Goal: Task Accomplishment & Management: Manage account settings

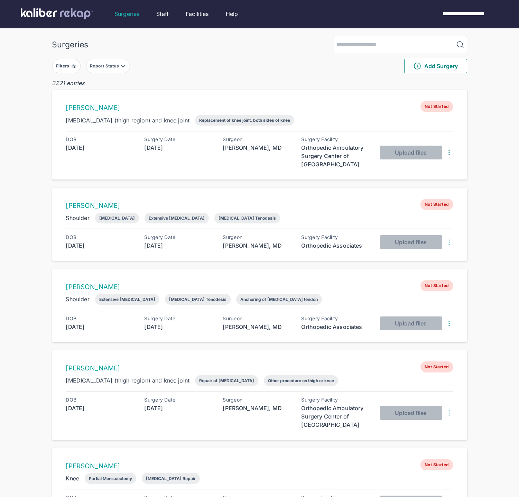
click at [47, 77] on div "Surgeries Filters Report Status Add Surgery 2221 entries [PERSON_NAME] Not Star…" at bounding box center [259, 490] width 519 height 980
click at [53, 71] on div "Filters" at bounding box center [66, 66] width 28 height 15
click at [67, 71] on button "Filters" at bounding box center [66, 66] width 28 height 15
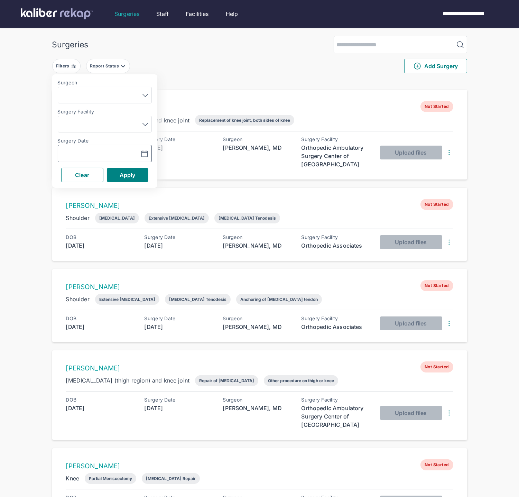
click at [91, 156] on input "text" at bounding box center [81, 153] width 40 height 8
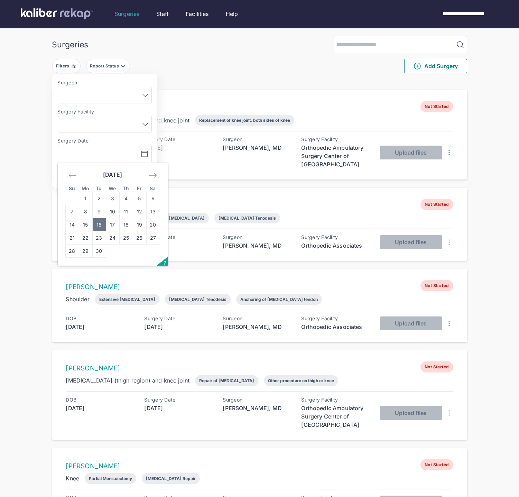
click at [98, 221] on td "16" at bounding box center [98, 224] width 13 height 13
type input "**********"
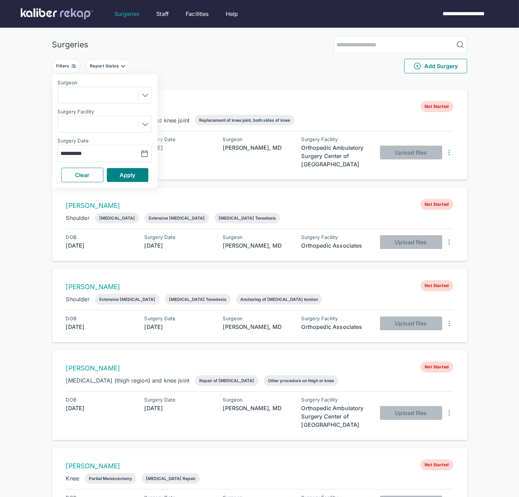
click at [126, 167] on div "**********" at bounding box center [104, 130] width 105 height 113
click at [126, 175] on span "Apply" at bounding box center [128, 175] width 16 height 7
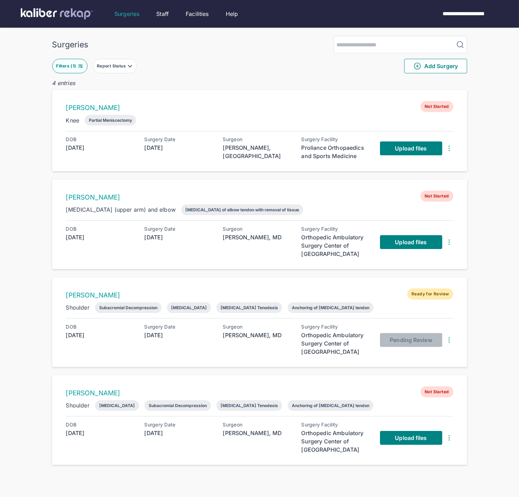
scroll to position [75, 0]
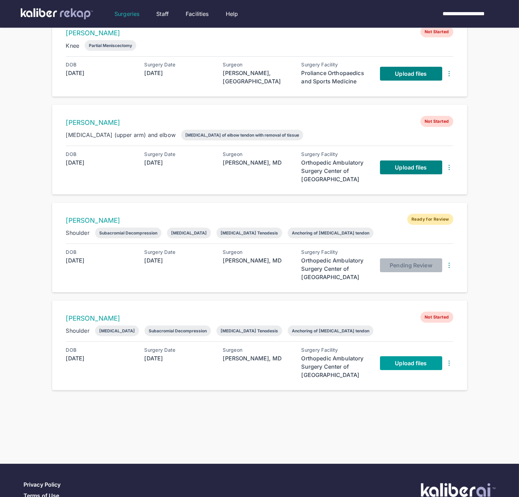
click at [396, 364] on span "Upload files" at bounding box center [411, 363] width 32 height 7
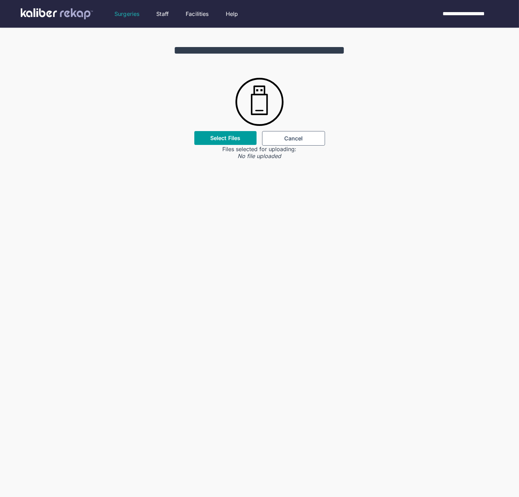
click at [236, 135] on label "Select Files" at bounding box center [225, 138] width 30 height 7
click at [0, 0] on input "Select Files" at bounding box center [0, 0] width 0 height 0
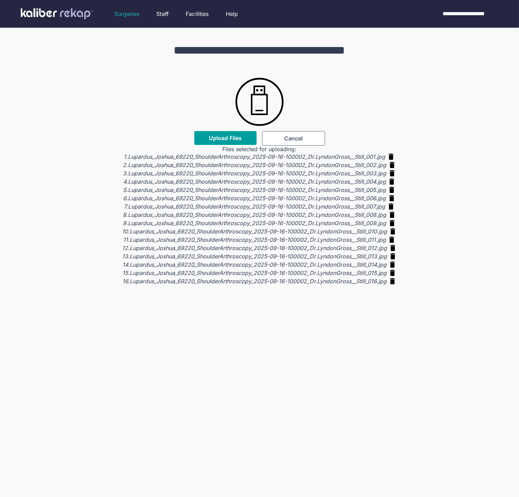
click at [225, 135] on span "Upload Files" at bounding box center [225, 138] width 33 height 7
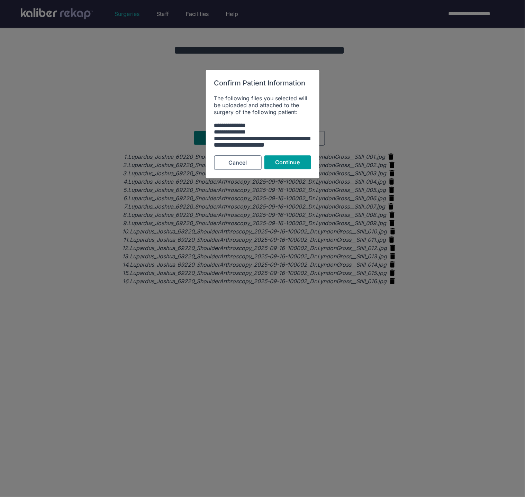
click at [300, 160] on button "Continue" at bounding box center [287, 163] width 47 height 14
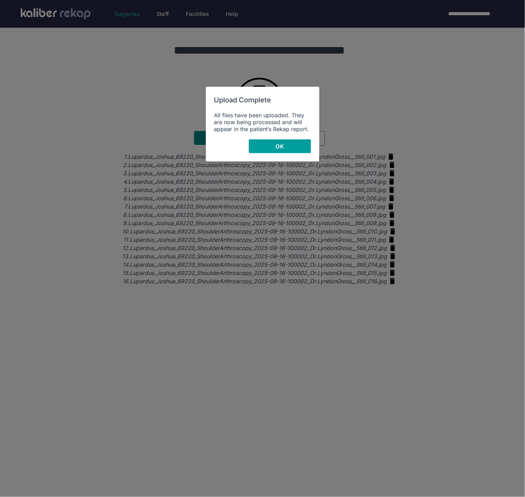
click at [264, 144] on button "OK" at bounding box center [280, 146] width 62 height 14
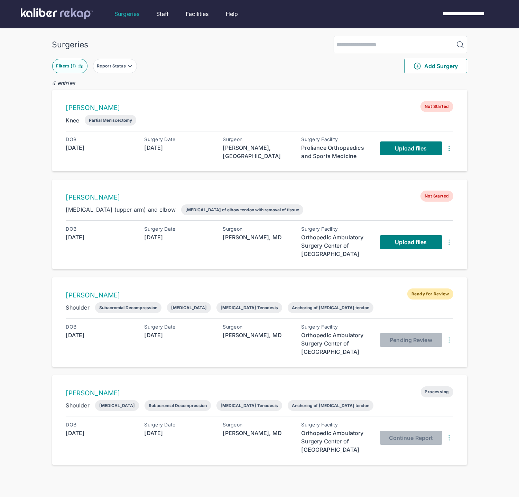
click at [286, 266] on div "ERIC HINTZ Not Started Humerus (upper arm) and elbow Incision of elbow tendon w…" at bounding box center [259, 224] width 415 height 90
click at [449, 244] on img at bounding box center [449, 242] width 8 height 8
click at [225, 266] on div "ERIC HINTZ Not Started Humerus (upper arm) and elbow Incision of elbow tendon w…" at bounding box center [259, 224] width 415 height 90
click at [73, 63] on div "Filters ( 1 )" at bounding box center [66, 66] width 21 height 6
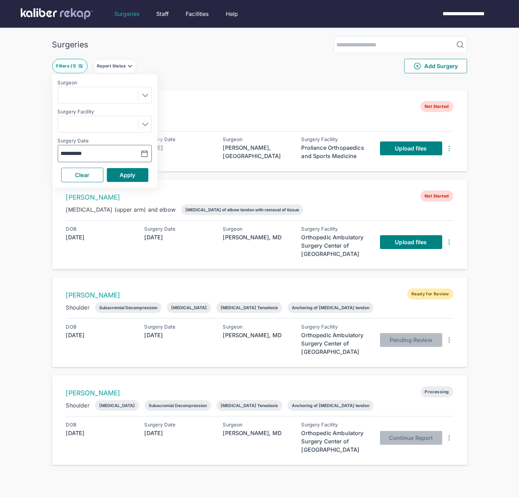
click at [108, 150] on button "button" at bounding box center [127, 154] width 48 height 16
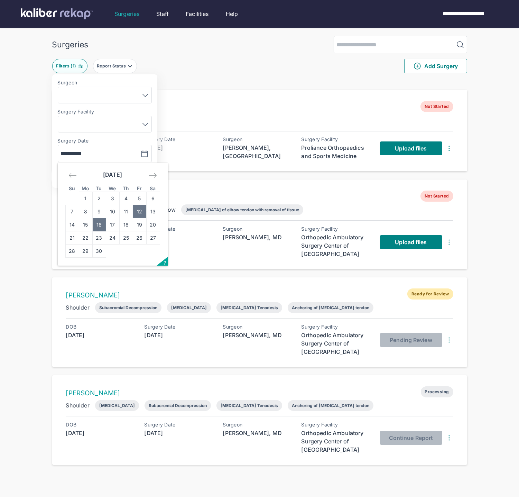
click at [139, 212] on td "12" at bounding box center [139, 211] width 13 height 13
type input "**********"
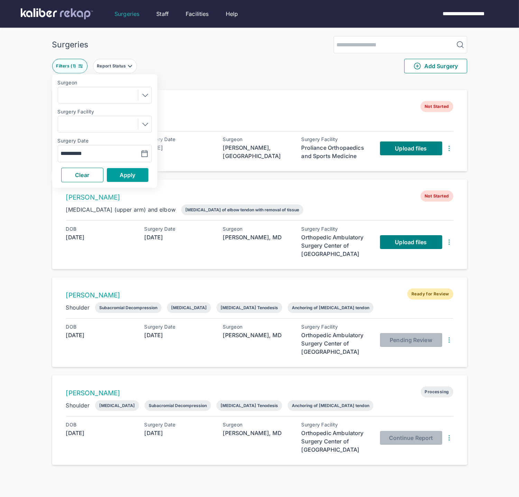
click at [140, 174] on button "Apply" at bounding box center [128, 175] width 42 height 14
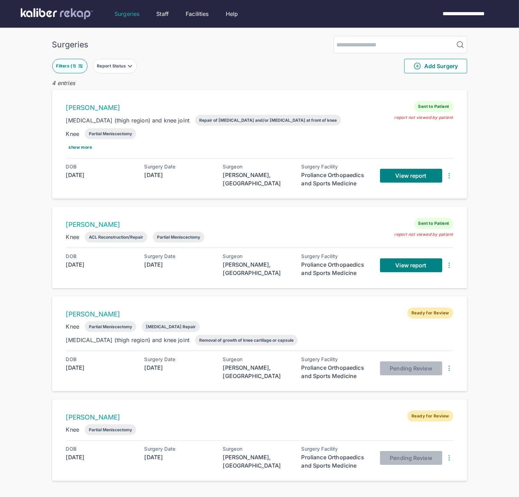
click at [79, 70] on button "Filters ( 1 )" at bounding box center [69, 66] width 35 height 15
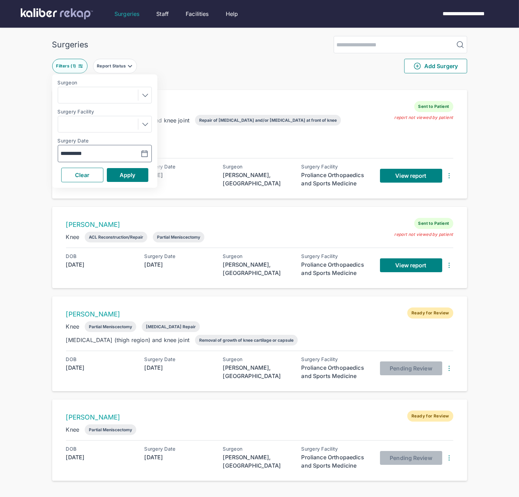
click at [101, 151] on div "**********" at bounding box center [81, 153] width 46 height 8
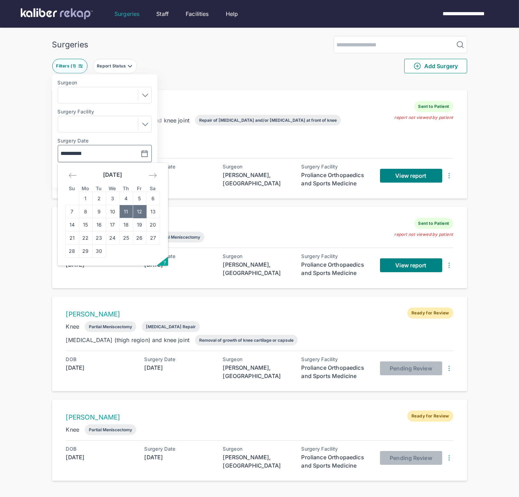
click at [124, 213] on td "11" at bounding box center [125, 211] width 13 height 13
type input "**********"
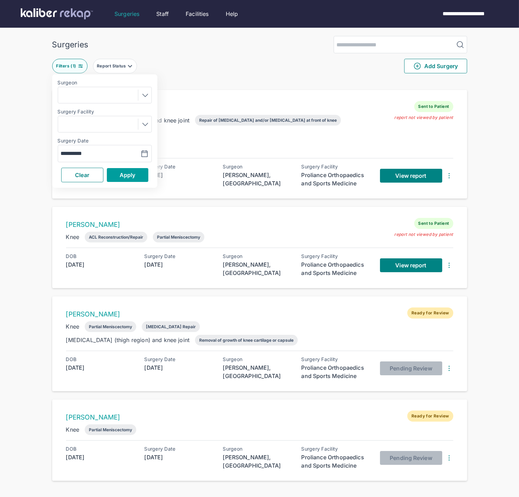
click at [132, 174] on span "Apply" at bounding box center [128, 175] width 16 height 7
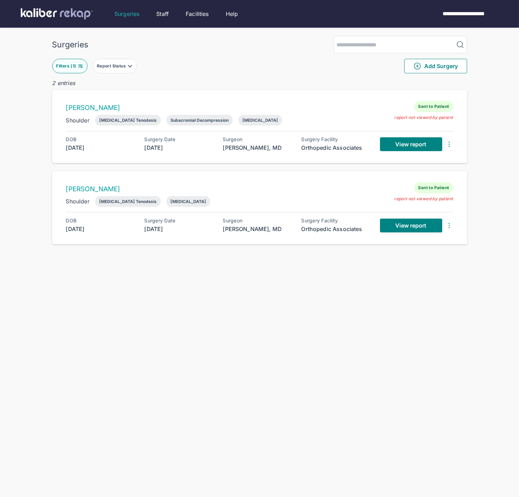
click at [73, 65] on div "Filters ( 1 )" at bounding box center [66, 66] width 21 height 6
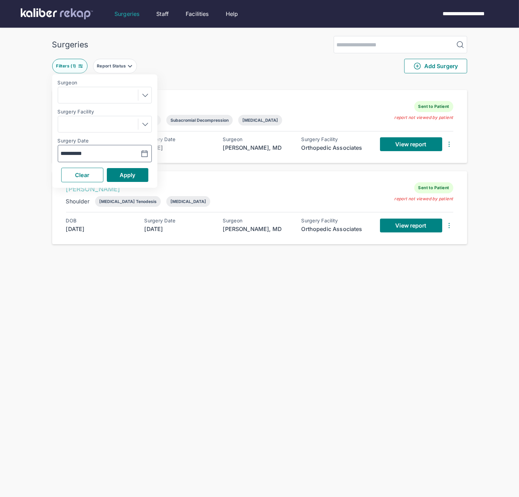
click at [95, 151] on input "**********" at bounding box center [81, 153] width 40 height 8
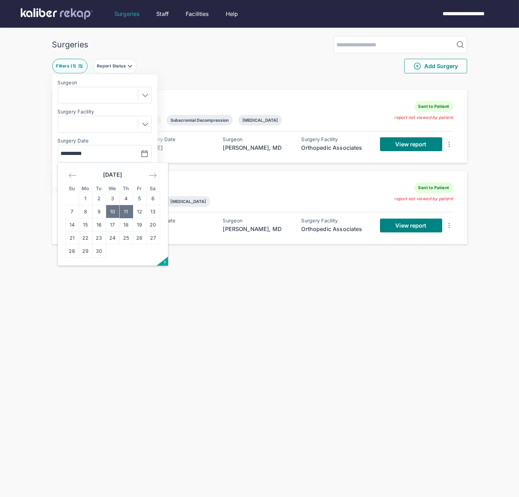
click at [111, 209] on td "10" at bounding box center [112, 211] width 13 height 13
type input "**********"
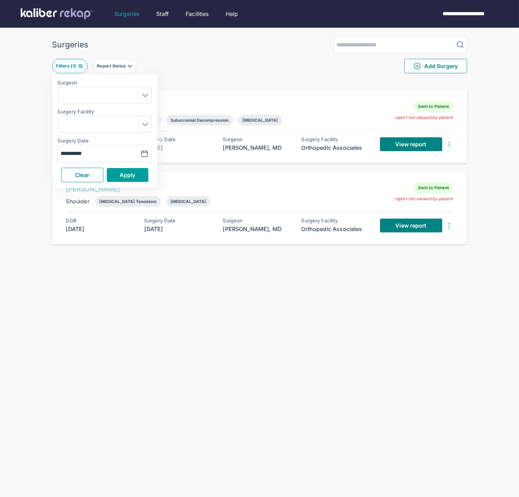
click at [118, 178] on button "Apply" at bounding box center [128, 175] width 42 height 14
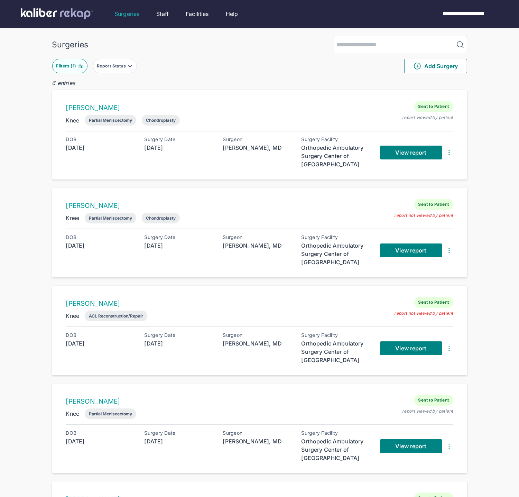
click at [77, 57] on div "Filters ( 1 ) Report Status Add Surgery" at bounding box center [259, 66] width 415 height 26
click at [78, 66] on img at bounding box center [81, 66] width 6 height 6
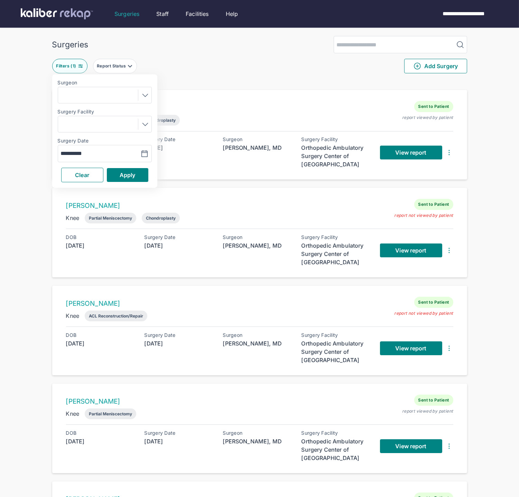
click at [98, 148] on div "**********" at bounding box center [105, 153] width 94 height 17
click at [97, 154] on input "**********" at bounding box center [81, 153] width 40 height 8
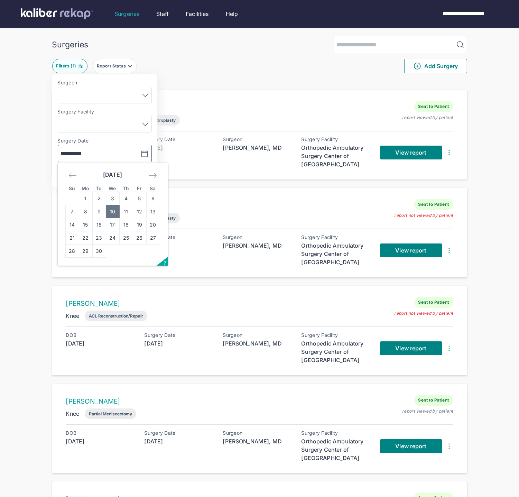
drag, startPoint x: 104, startPoint y: 212, endPoint x: 107, endPoint y: 205, distance: 7.7
click at [104, 212] on td "9" at bounding box center [98, 211] width 13 height 13
type input "**********"
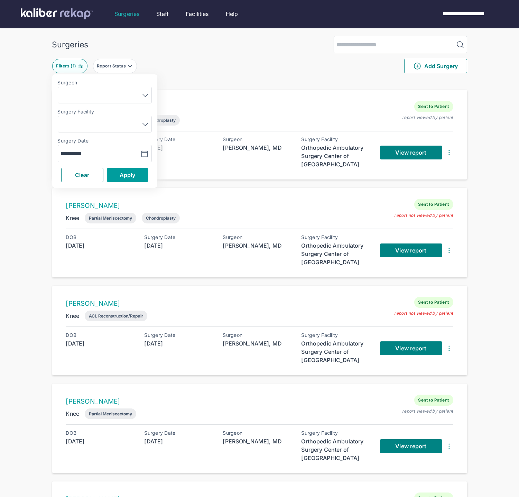
click at [120, 173] on span "Apply" at bounding box center [128, 175] width 16 height 7
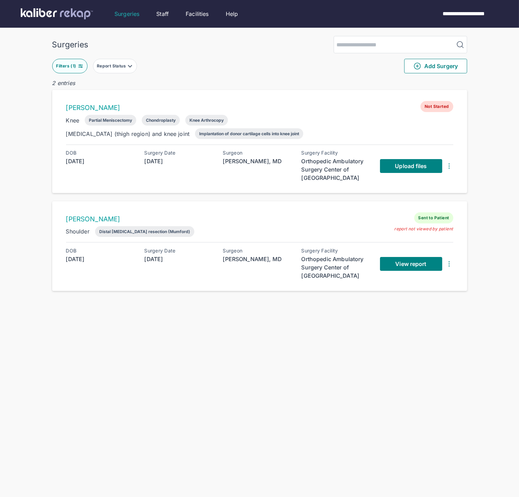
click at [71, 65] on div "Filters ( 1 )" at bounding box center [66, 66] width 21 height 6
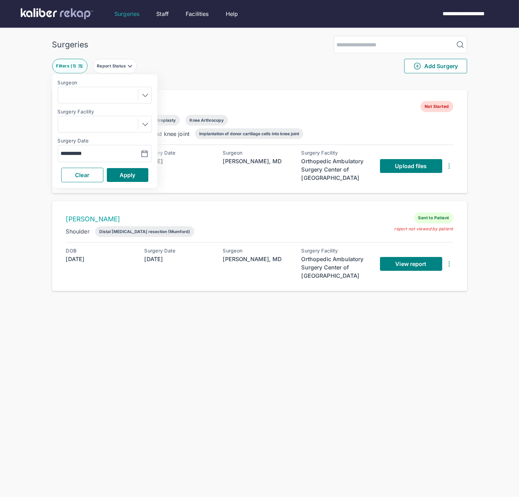
click at [103, 154] on div "**********" at bounding box center [81, 153] width 46 height 8
click at [102, 153] on div "**********" at bounding box center [81, 153] width 46 height 8
click at [87, 155] on input "**********" at bounding box center [81, 153] width 40 height 8
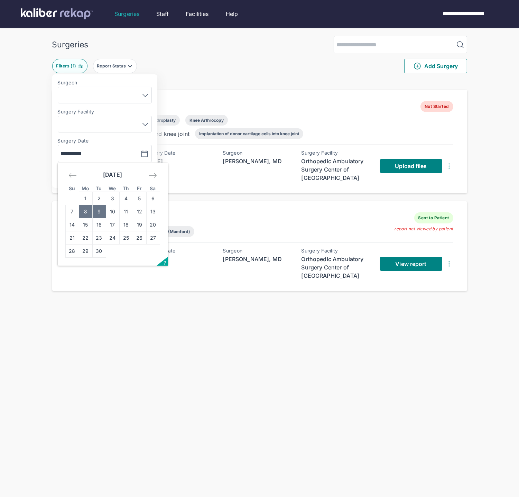
click at [87, 208] on td "8" at bounding box center [85, 211] width 13 height 13
type input "**********"
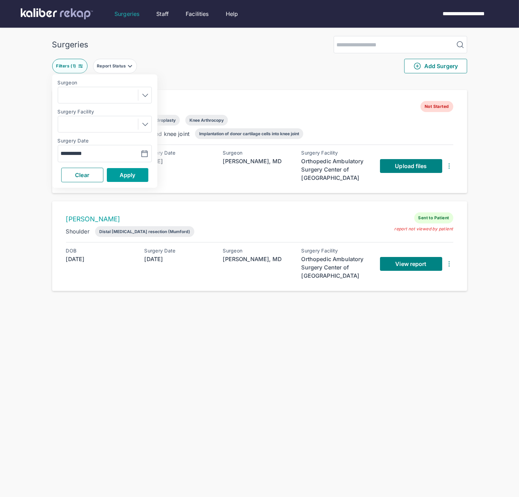
click at [108, 177] on button "Apply" at bounding box center [128, 175] width 42 height 14
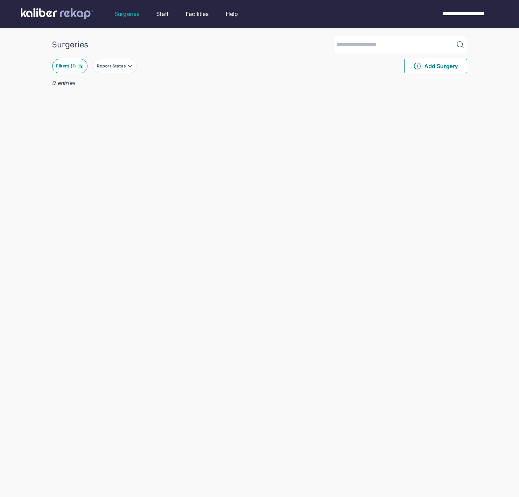
click at [73, 65] on div "Filters ( 1 )" at bounding box center [66, 66] width 21 height 6
click at [98, 150] on input "**********" at bounding box center [81, 153] width 40 height 8
drag, startPoint x: 116, startPoint y: 223, endPoint x: 117, endPoint y: 206, distance: 17.0
click at [116, 223] on td "17" at bounding box center [112, 224] width 13 height 13
type input "**********"
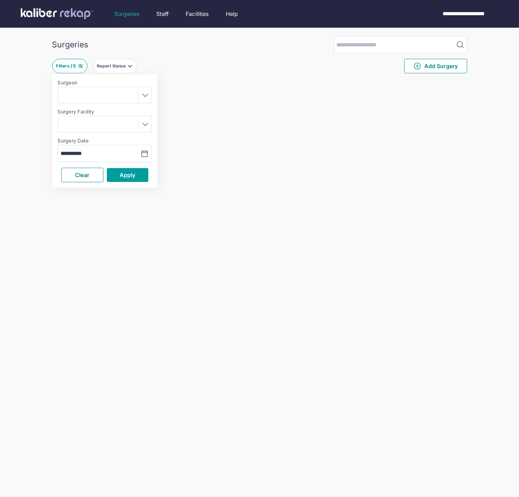
click at [120, 172] on span "Apply" at bounding box center [128, 175] width 16 height 7
click at [75, 68] on div "Filters ( 1 )" at bounding box center [66, 66] width 21 height 6
click at [101, 153] on div "**********" at bounding box center [81, 153] width 46 height 8
click at [101, 225] on td "16" at bounding box center [98, 224] width 13 height 13
type input "**********"
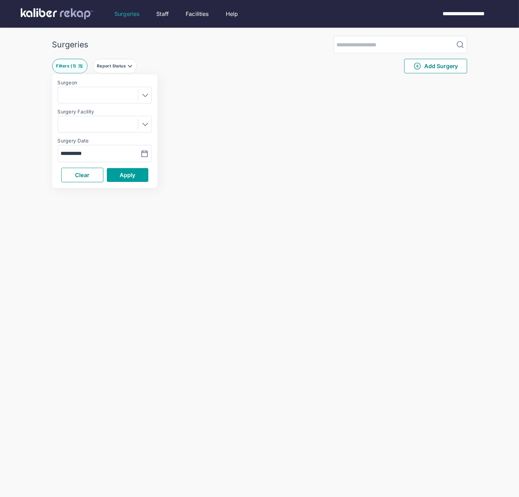
click at [120, 179] on button "Apply" at bounding box center [128, 175] width 42 height 14
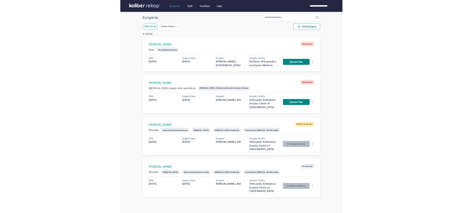
scroll to position [5, 0]
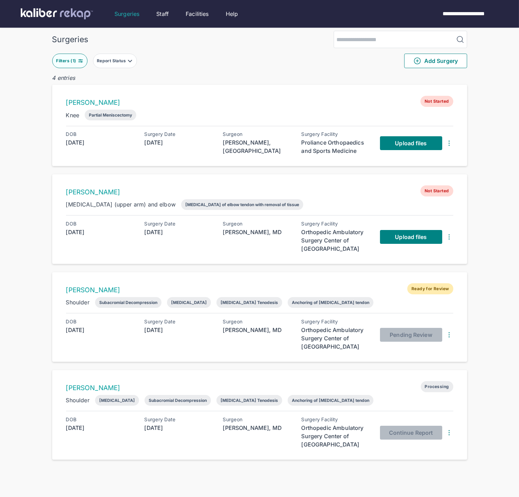
click at [216, 150] on div "DOB 1978-01-23 Surgery Date 2025-09-16 Surgeon Dayne Mickelson, MD Surgery Faci…" at bounding box center [259, 143] width 387 height 24
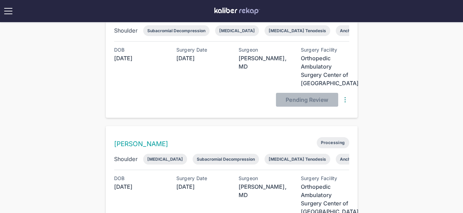
scroll to position [357, 0]
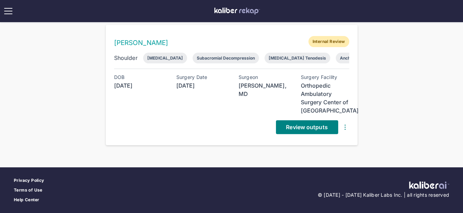
scroll to position [449, 0]
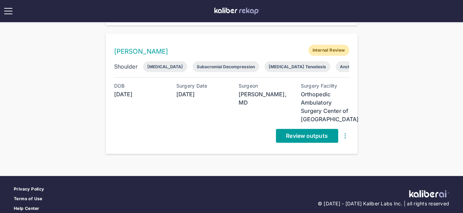
click at [298, 132] on span "Review outputs" at bounding box center [307, 135] width 42 height 7
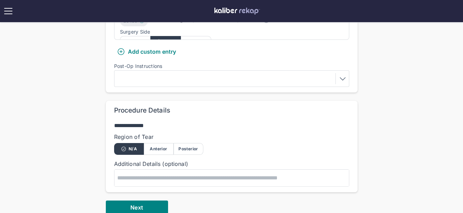
scroll to position [343, 0]
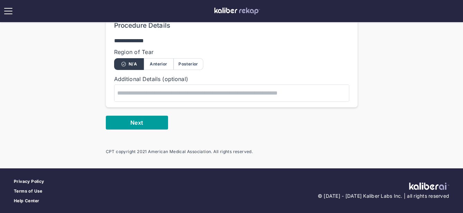
click at [152, 120] on button "Next" at bounding box center [137, 123] width 62 height 14
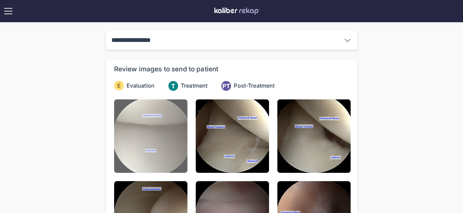
click at [158, 132] on img at bounding box center [150, 135] width 73 height 73
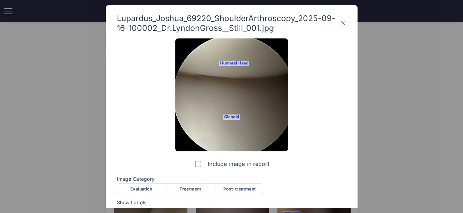
click at [134, 187] on div "Evaluation" at bounding box center [141, 189] width 49 height 12
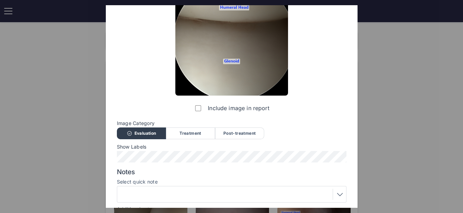
scroll to position [106, 0]
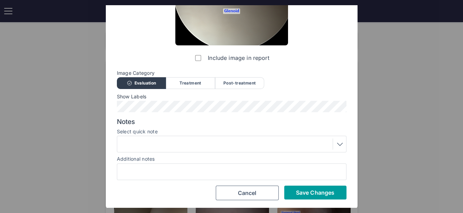
click at [298, 190] on span "Save Changes" at bounding box center [315, 192] width 38 height 7
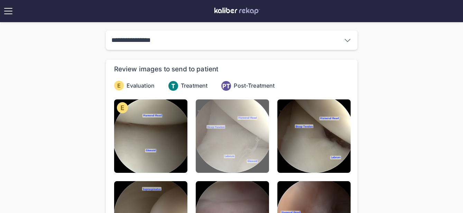
click at [249, 141] on img at bounding box center [232, 135] width 73 height 73
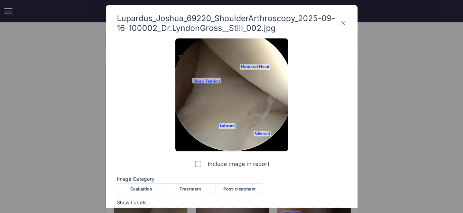
click at [136, 188] on div "Evaluation" at bounding box center [141, 189] width 49 height 12
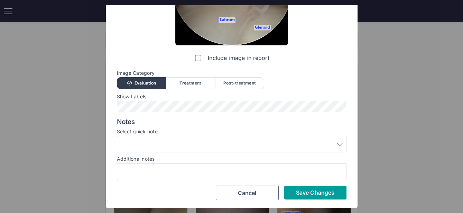
click at [310, 195] on span "Save Changes" at bounding box center [315, 192] width 38 height 7
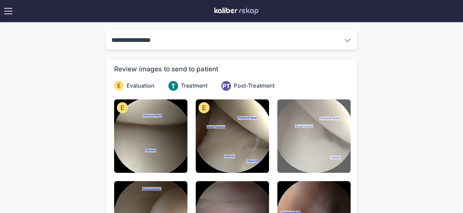
click at [306, 164] on img at bounding box center [313, 135] width 73 height 73
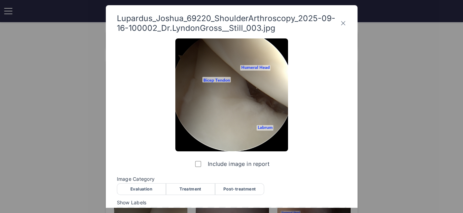
click at [149, 187] on div "Evaluation" at bounding box center [141, 189] width 49 height 12
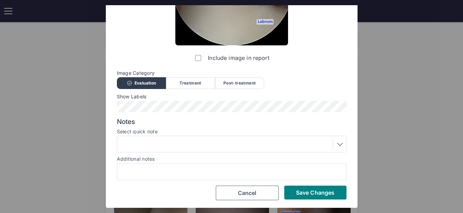
click at [303, 184] on div "Include image in report Image Category Evaluation Treatment Post-treatment Eval…" at bounding box center [232, 66] width 230 height 267
click at [303, 186] on button "Save Changes" at bounding box center [315, 192] width 62 height 14
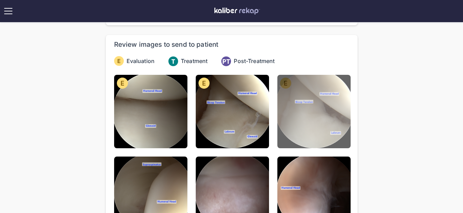
scroll to position [76, 0]
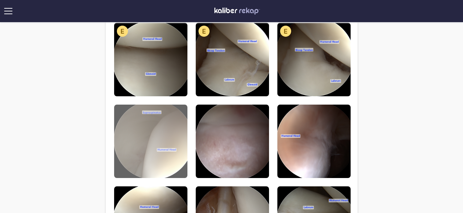
click at [148, 125] on img at bounding box center [150, 140] width 73 height 73
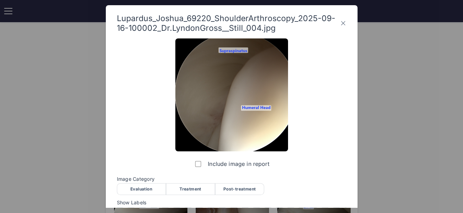
click at [148, 188] on div "Evaluation" at bounding box center [141, 189] width 49 height 12
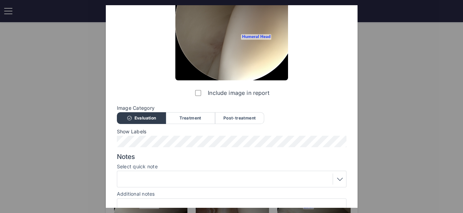
scroll to position [106, 0]
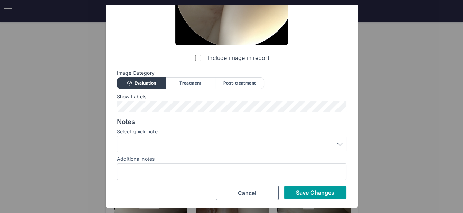
click at [298, 192] on span "Save Changes" at bounding box center [315, 192] width 38 height 7
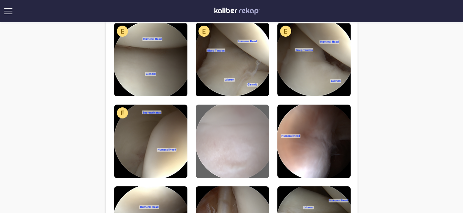
click at [233, 155] on img at bounding box center [232, 140] width 73 height 73
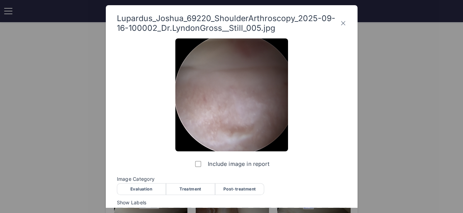
click at [150, 187] on div "Evaluation" at bounding box center [141, 189] width 49 height 12
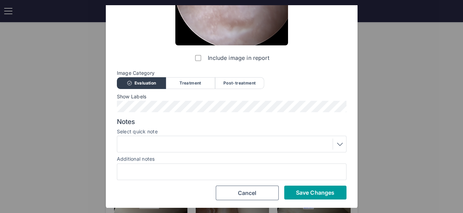
click at [310, 191] on span "Save Changes" at bounding box center [315, 192] width 38 height 7
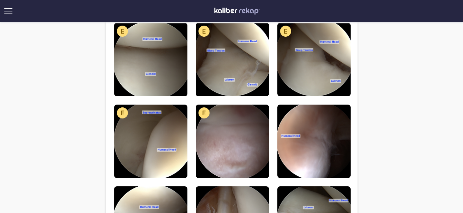
scroll to position [116, 0]
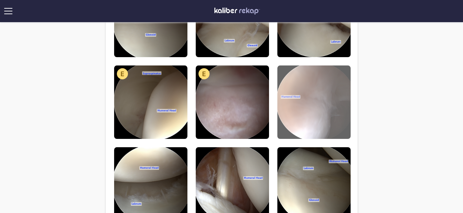
click at [315, 116] on img at bounding box center [313, 101] width 73 height 73
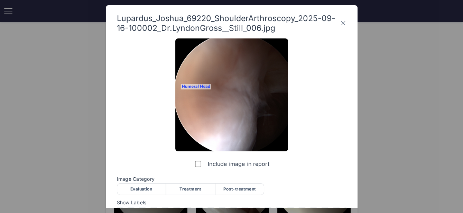
click at [147, 189] on div "Evaluation" at bounding box center [141, 189] width 49 height 12
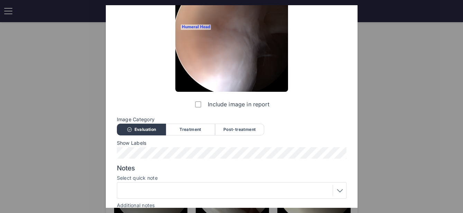
scroll to position [106, 0]
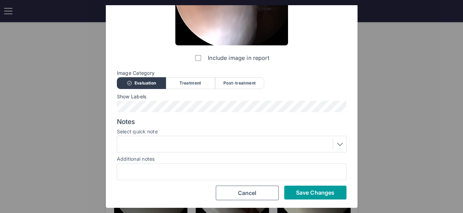
click at [309, 191] on span "Save Changes" at bounding box center [315, 192] width 38 height 7
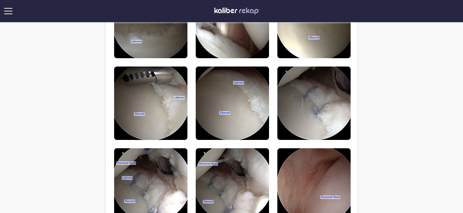
scroll to position [278, 0]
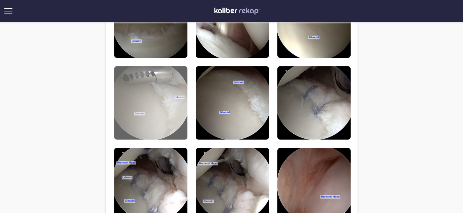
click at [164, 125] on img at bounding box center [150, 102] width 73 height 73
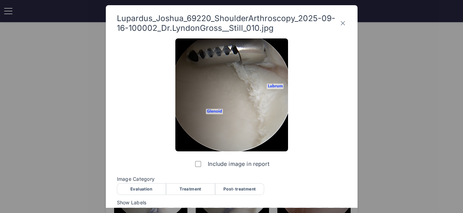
click at [195, 188] on div "Treatment" at bounding box center [190, 189] width 49 height 12
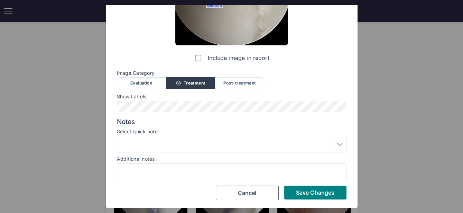
click at [203, 139] on div at bounding box center [231, 143] width 225 height 11
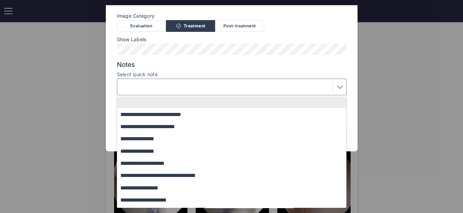
scroll to position [84, 0]
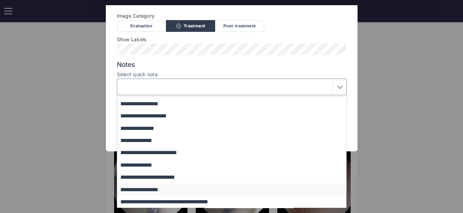
click at [171, 190] on button "**********" at bounding box center [235, 189] width 236 height 12
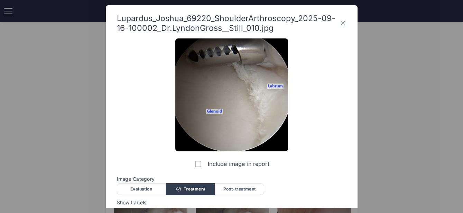
scroll to position [106, 0]
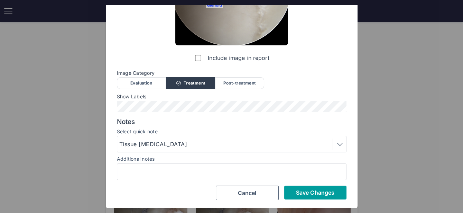
click at [311, 196] on button "Save Changes" at bounding box center [315, 192] width 62 height 14
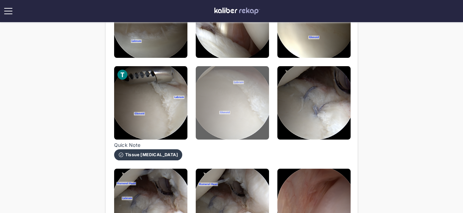
click at [228, 93] on img at bounding box center [232, 102] width 73 height 73
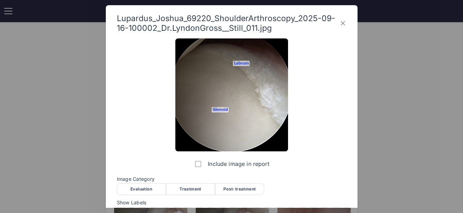
click at [232, 190] on div "Post-treatment" at bounding box center [239, 189] width 49 height 12
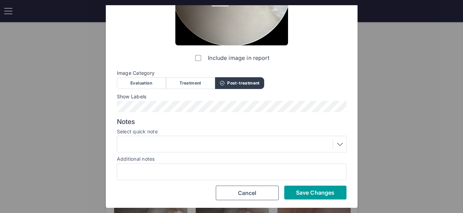
click at [294, 190] on button "Save Changes" at bounding box center [315, 192] width 62 height 14
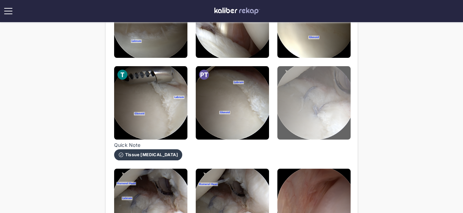
click at [311, 123] on img at bounding box center [313, 102] width 73 height 73
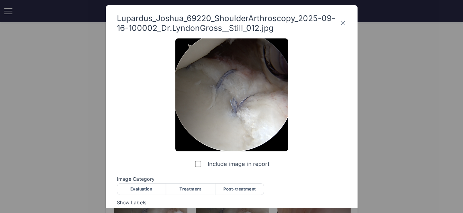
click at [236, 186] on div "Post-treatment" at bounding box center [239, 189] width 49 height 12
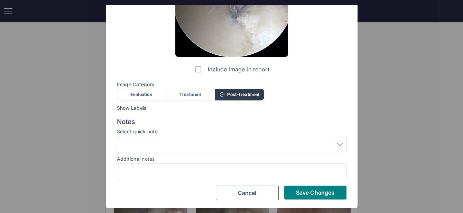
click at [205, 147] on div at bounding box center [231, 143] width 225 height 11
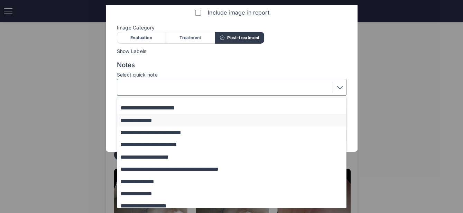
scroll to position [47, 0]
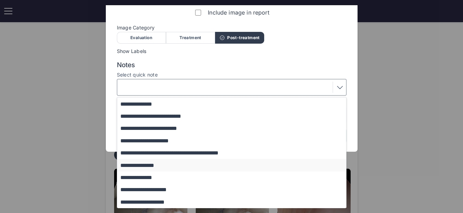
click at [165, 167] on button "**********" at bounding box center [235, 165] width 236 height 12
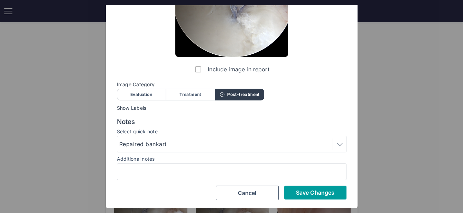
click at [299, 194] on span "Save Changes" at bounding box center [315, 192] width 38 height 7
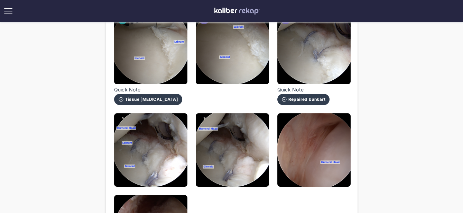
scroll to position [361, 0]
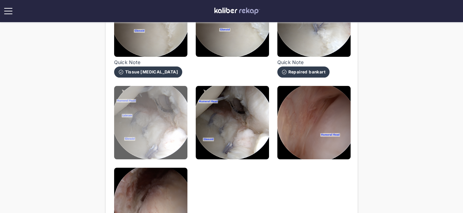
click at [163, 127] on img at bounding box center [150, 122] width 73 height 73
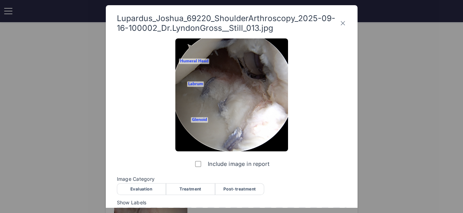
click at [233, 190] on div "Post-treatment" at bounding box center [239, 189] width 49 height 12
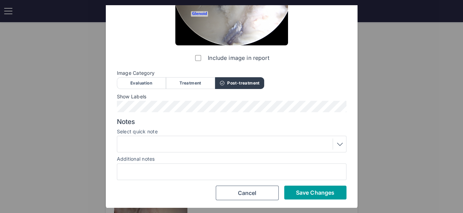
click at [308, 193] on span "Save Changes" at bounding box center [315, 192] width 38 height 7
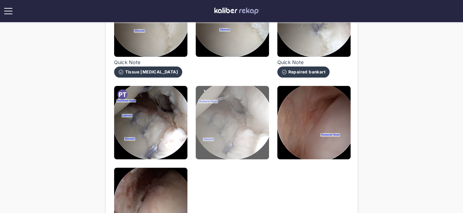
click at [244, 148] on img at bounding box center [232, 122] width 73 height 73
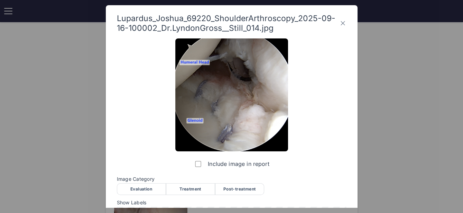
click at [244, 187] on div "Post-treatment" at bounding box center [239, 189] width 49 height 12
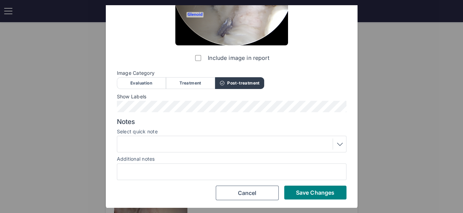
click at [217, 150] on div at bounding box center [232, 144] width 230 height 17
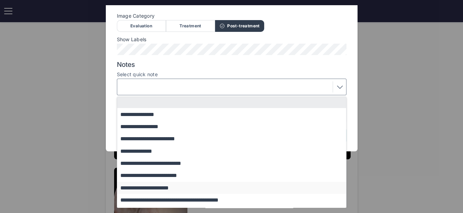
scroll to position [47, 0]
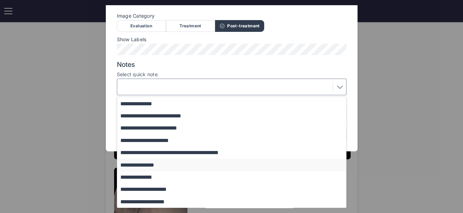
click at [178, 167] on button "**********" at bounding box center [235, 164] width 236 height 12
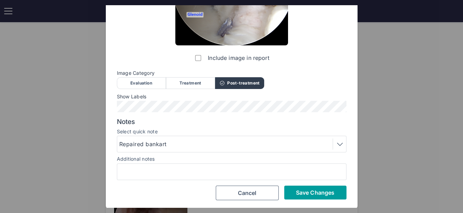
click at [305, 198] on button "Save Changes" at bounding box center [315, 192] width 62 height 14
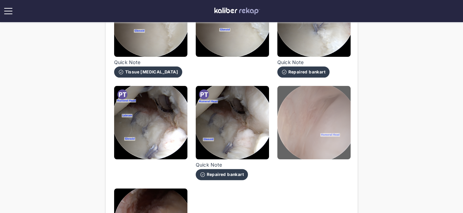
click at [324, 140] on img at bounding box center [313, 122] width 73 height 73
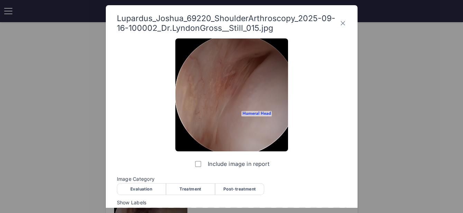
click at [143, 190] on div "Evaluation" at bounding box center [141, 189] width 49 height 12
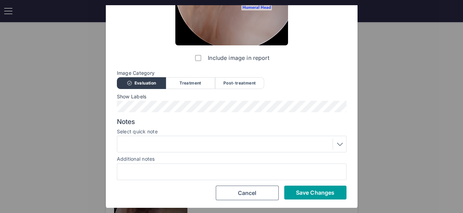
click at [297, 185] on button "Save Changes" at bounding box center [315, 192] width 62 height 14
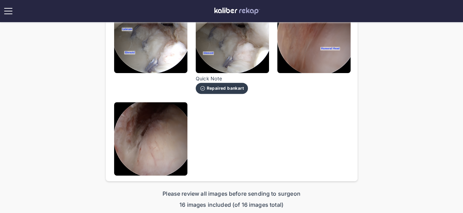
scroll to position [472, 0]
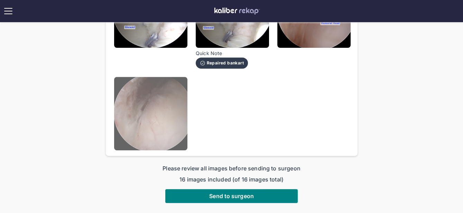
click at [160, 133] on img at bounding box center [150, 113] width 73 height 73
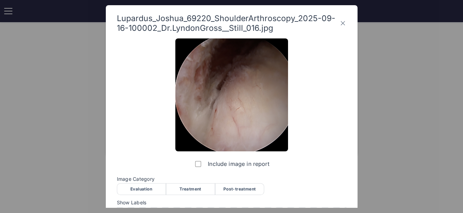
click at [152, 188] on div "Evaluation" at bounding box center [141, 189] width 49 height 12
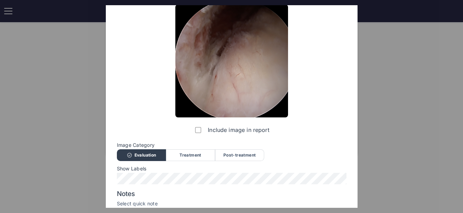
scroll to position [106, 0]
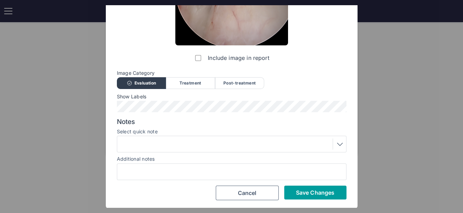
click at [303, 196] on button "Save Changes" at bounding box center [315, 192] width 62 height 14
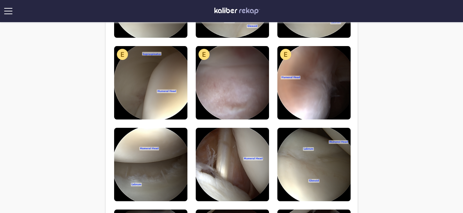
scroll to position [205, 0]
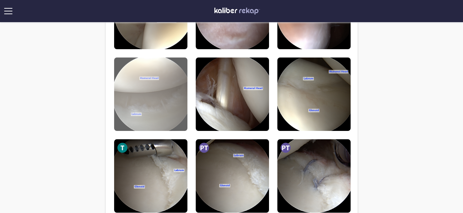
click at [141, 109] on img at bounding box center [150, 93] width 73 height 73
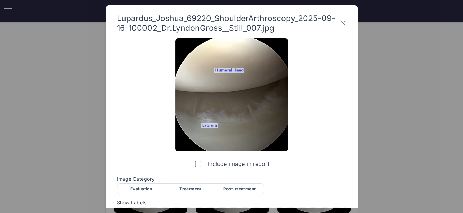
click at [140, 190] on div "Evaluation" at bounding box center [141, 189] width 49 height 12
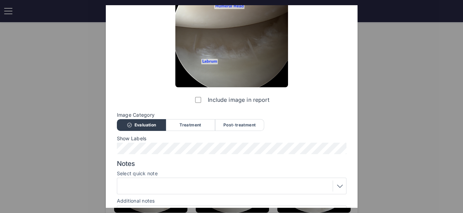
scroll to position [106, 0]
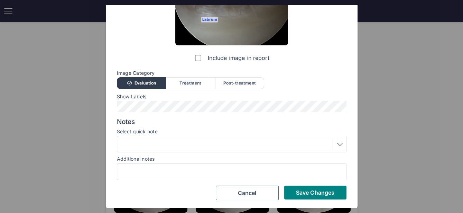
click at [195, 140] on div at bounding box center [231, 143] width 225 height 11
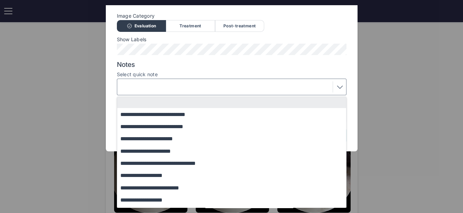
scroll to position [84, 0]
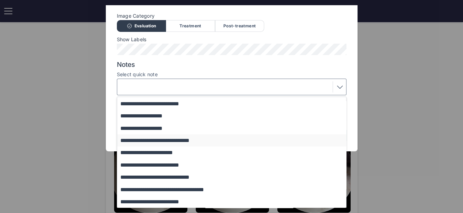
click at [183, 139] on button "**********" at bounding box center [235, 140] width 236 height 12
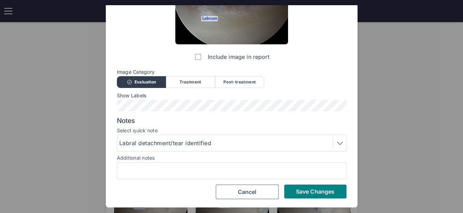
scroll to position [106, 0]
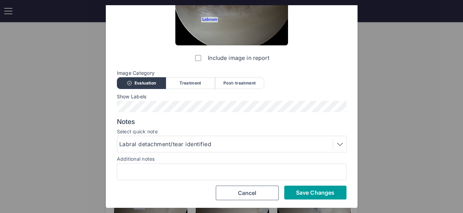
click at [303, 189] on span "Save Changes" at bounding box center [315, 192] width 38 height 7
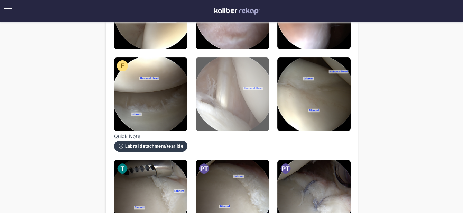
click at [222, 121] on img at bounding box center [232, 93] width 73 height 73
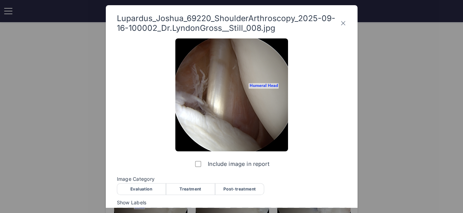
click at [133, 191] on div "Evaluation" at bounding box center [141, 189] width 49 height 12
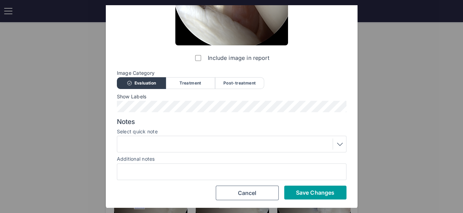
click at [299, 188] on button "Save Changes" at bounding box center [315, 192] width 62 height 14
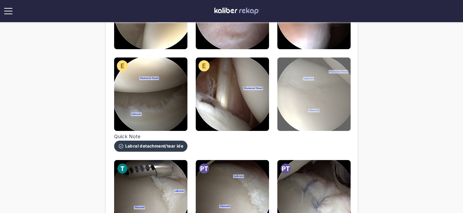
click at [311, 115] on img at bounding box center [313, 93] width 73 height 73
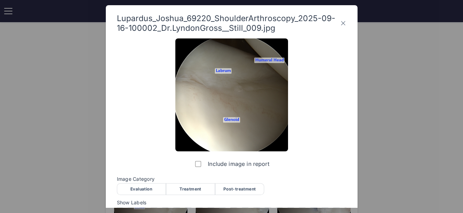
click at [145, 187] on div "Evaluation" at bounding box center [141, 189] width 49 height 12
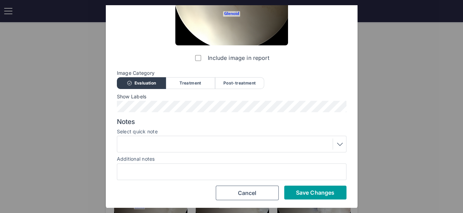
click at [307, 191] on span "Save Changes" at bounding box center [315, 192] width 38 height 7
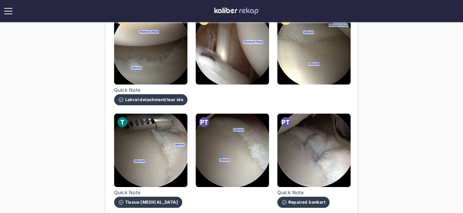
scroll to position [542, 0]
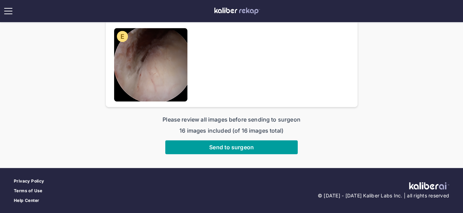
click at [254, 149] on button "Send to surgeon" at bounding box center [231, 147] width 132 height 14
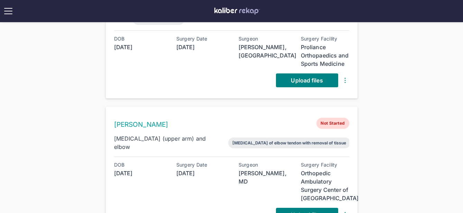
scroll to position [51, 0]
